Goal: Task Accomplishment & Management: Manage account settings

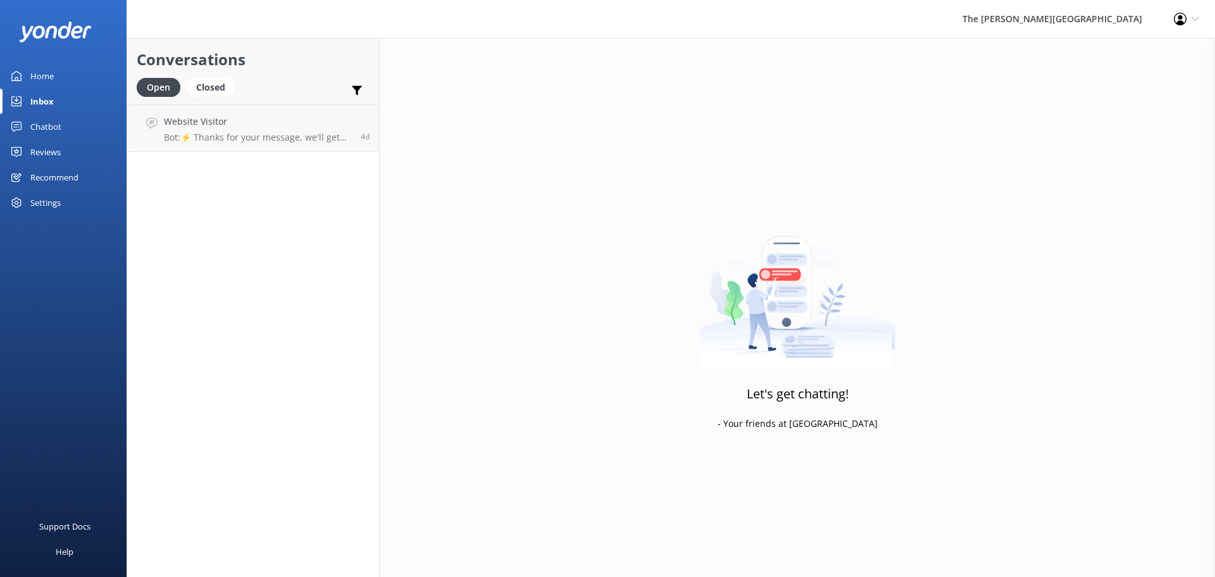
click at [32, 96] on div "Inbox" at bounding box center [41, 101] width 23 height 25
click at [53, 97] on div "Inbox" at bounding box center [41, 101] width 23 height 25
click at [256, 139] on p "Bot: ⚡ Thanks for your message, we'll get back to you as soon as we can. You're…" at bounding box center [257, 137] width 187 height 11
